Goal: Task Accomplishment & Management: Use online tool/utility

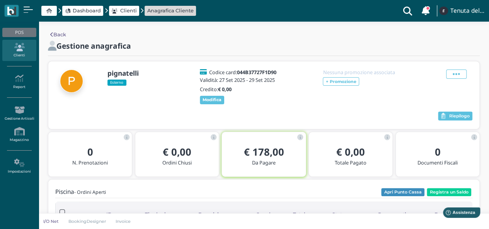
click at [82, 5] on div "Dashboard Clienti Anagrafica Cliente" at bounding box center [101, 11] width 192 height 12
click at [85, 10] on span "Dashboard" at bounding box center [87, 10] width 28 height 7
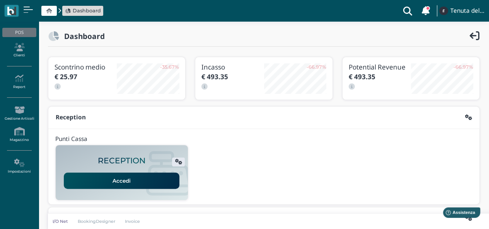
click at [87, 11] on span "Dashboard" at bounding box center [87, 10] width 28 height 7
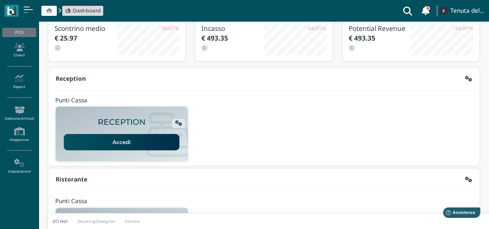
click at [114, 138] on link "Accedi" at bounding box center [121, 142] width 115 height 16
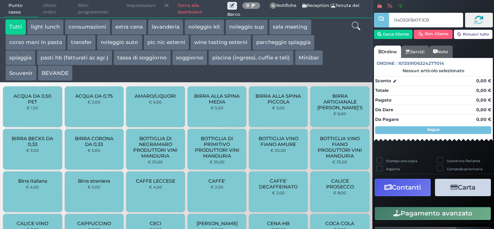
type input "04D92F8A7F1D90"
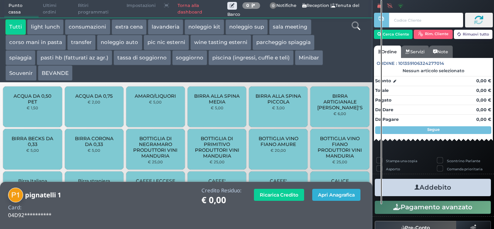
click at [338, 196] on button "Apri Anagrafica" at bounding box center [336, 195] width 48 height 12
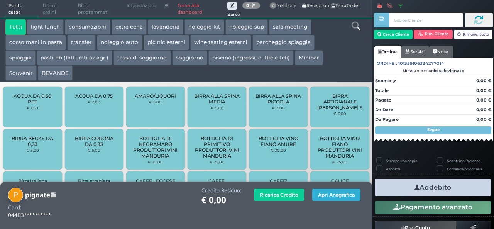
click at [351, 196] on button "Apri Anagrafica" at bounding box center [336, 195] width 48 height 12
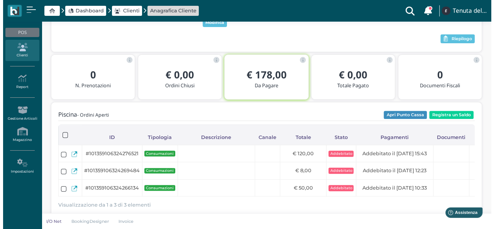
scroll to position [39, 0]
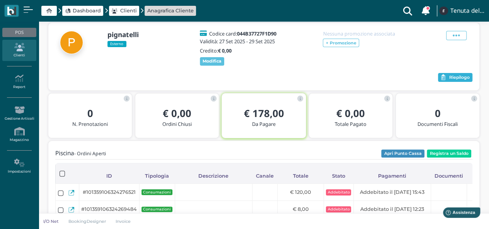
click at [458, 79] on span "Riepilogo" at bounding box center [459, 77] width 20 height 5
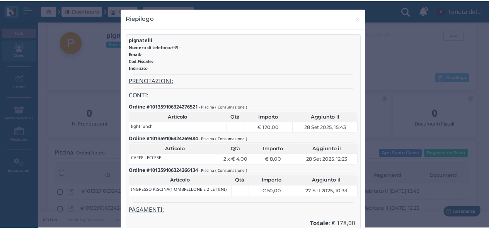
scroll to position [48, 0]
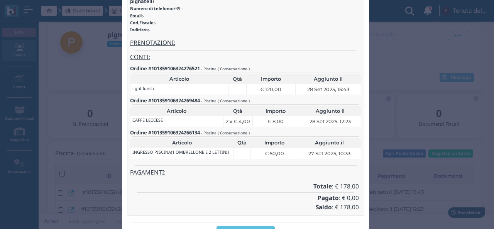
click at [391, 77] on div "Riepilogo × close pignatelli Numero di telefono: +39 - Email: - Cod.Fiscale: - …" at bounding box center [247, 114] width 494 height 229
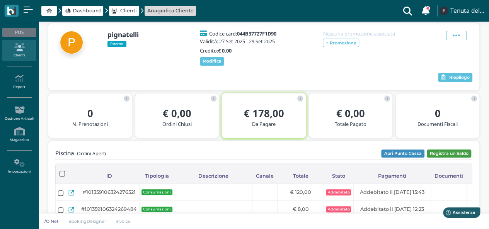
click at [447, 153] on button "Registra un Saldo" at bounding box center [448, 153] width 44 height 8
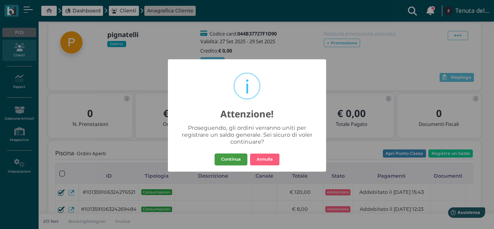
click at [230, 159] on button "Continua" at bounding box center [231, 159] width 33 height 12
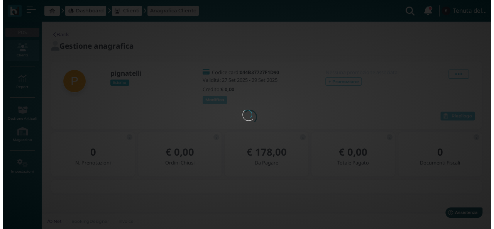
scroll to position [0, 0]
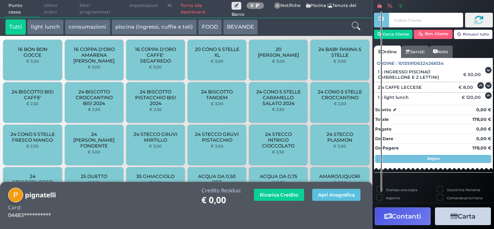
scroll to position [21, 0]
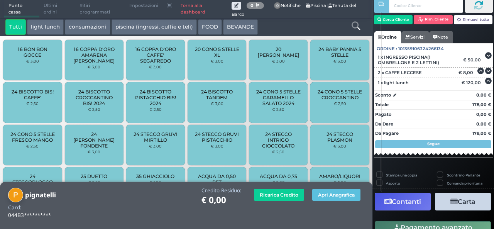
click at [410, 201] on button "Contanti" at bounding box center [403, 201] width 56 height 17
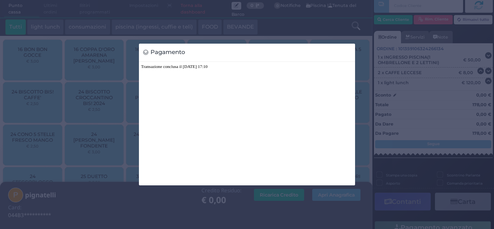
scroll to position [0, 0]
